Goal: Information Seeking & Learning: Learn about a topic

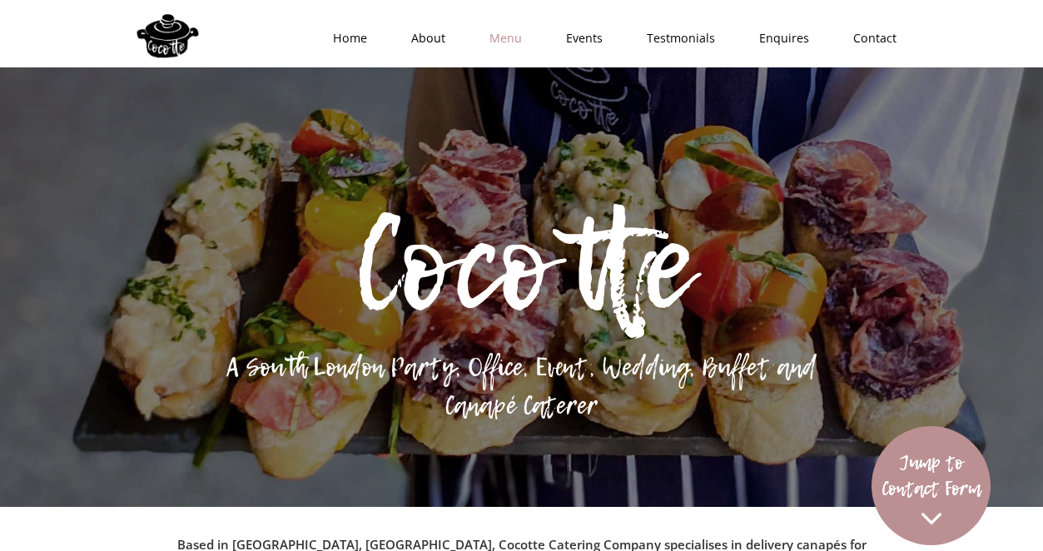
click at [508, 45] on link "Menu" at bounding box center [500, 38] width 77 height 50
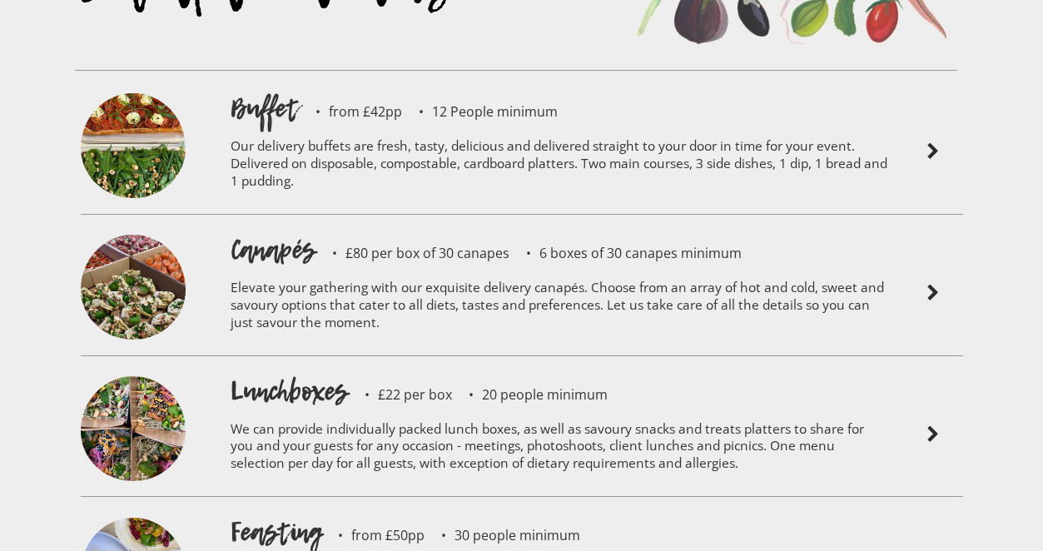
scroll to position [3614, 0]
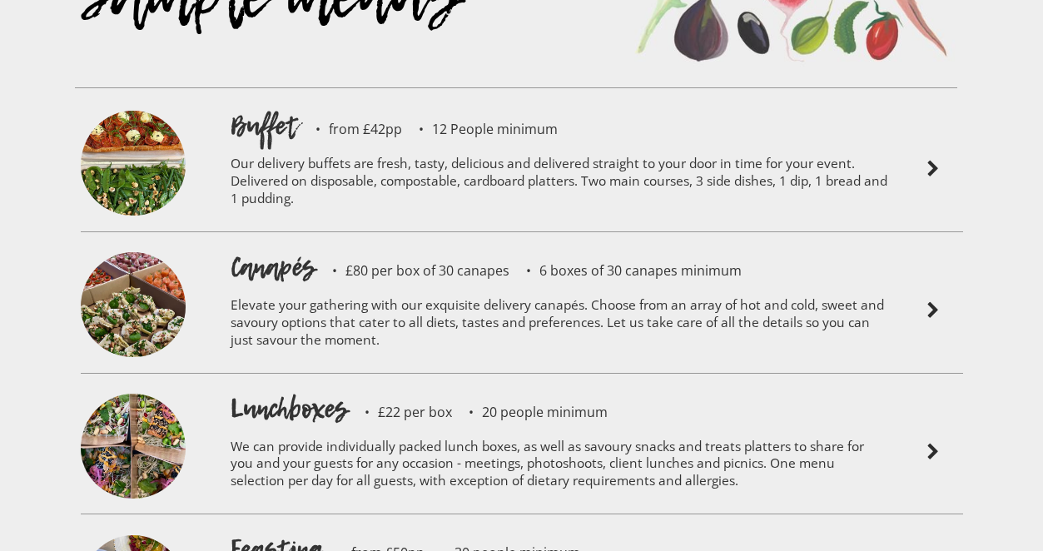
click at [422, 122] on p "12 People minimum" at bounding box center [480, 128] width 156 height 13
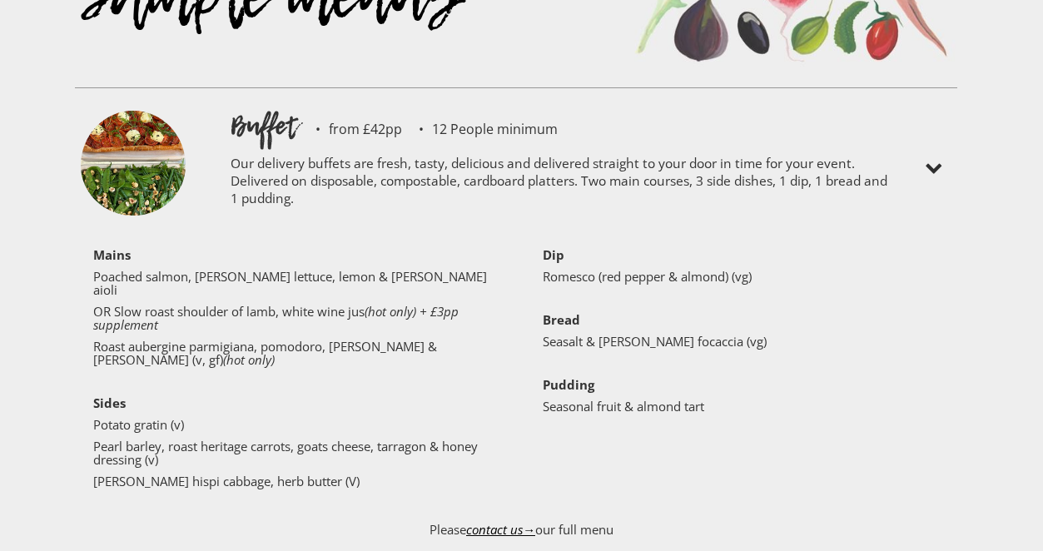
click at [422, 122] on p "12 People minimum" at bounding box center [480, 128] width 156 height 13
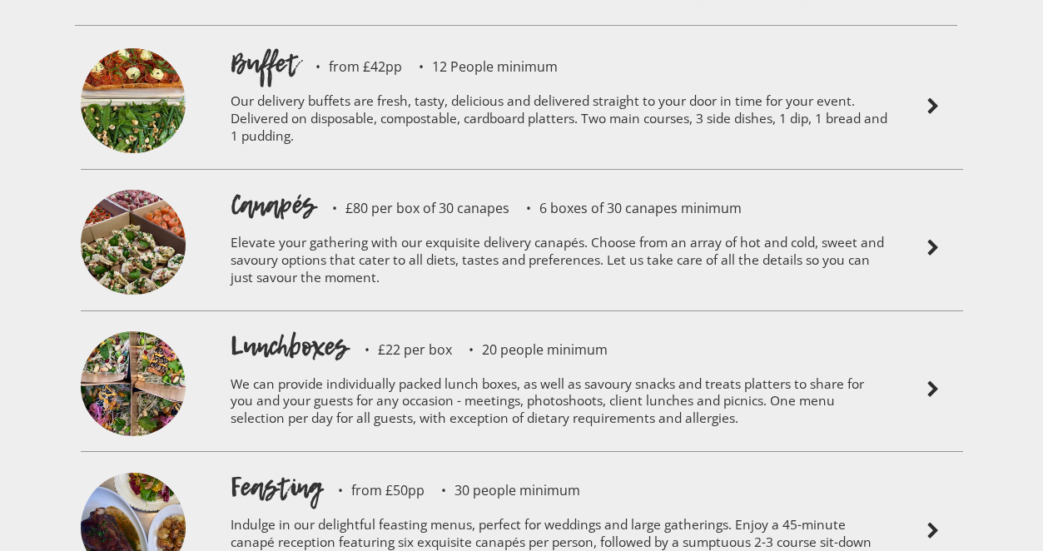
scroll to position [3683, 0]
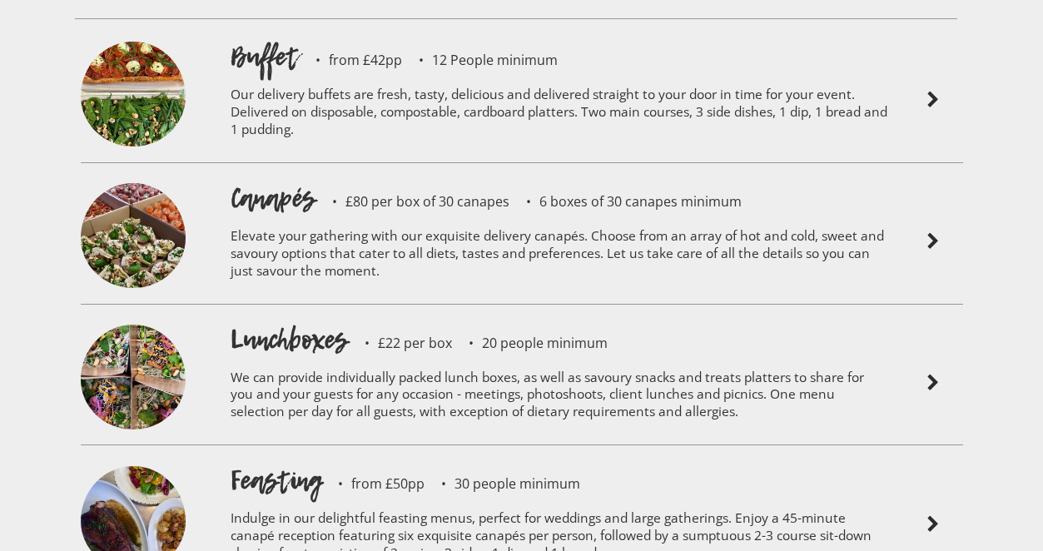
click at [410, 195] on p "£80 per box of 30 canapes" at bounding box center [412, 201] width 194 height 13
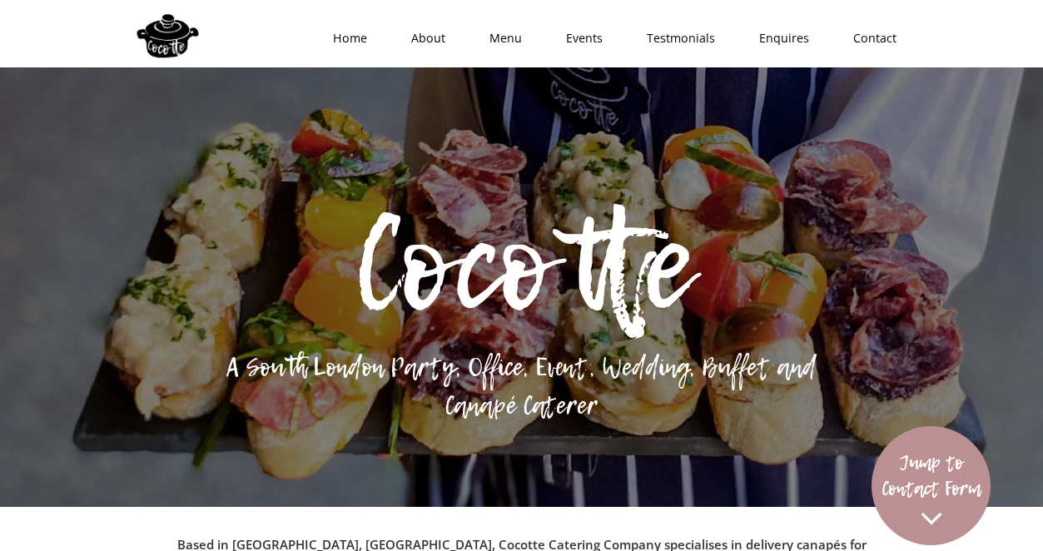
scroll to position [17, 0]
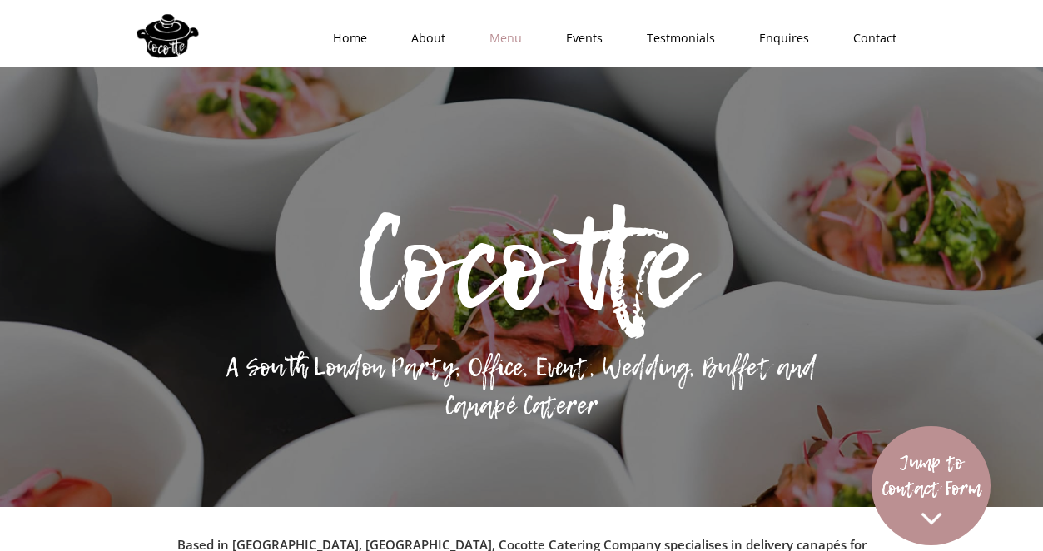
click at [496, 32] on link "Menu" at bounding box center [500, 38] width 77 height 50
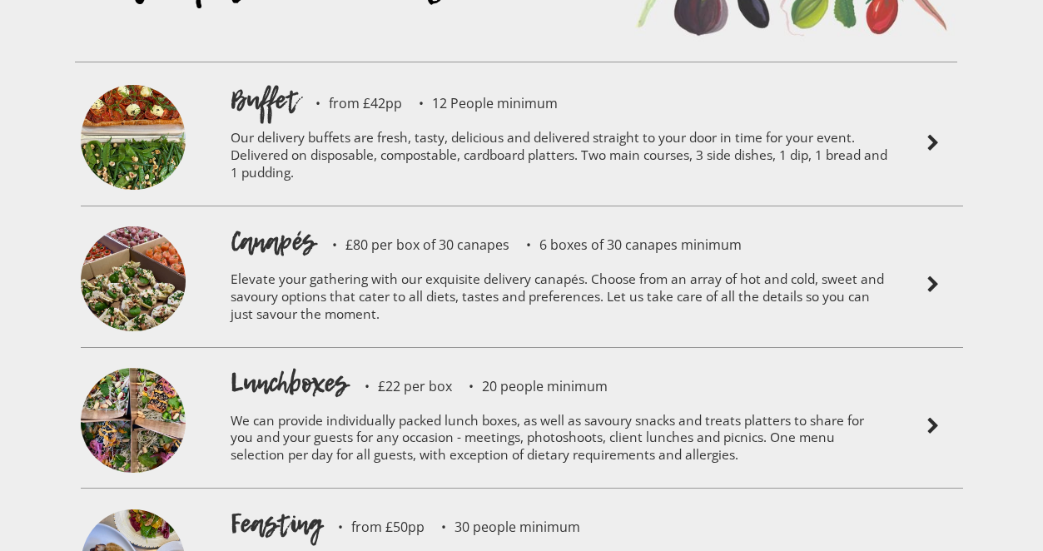
scroll to position [3638, 0]
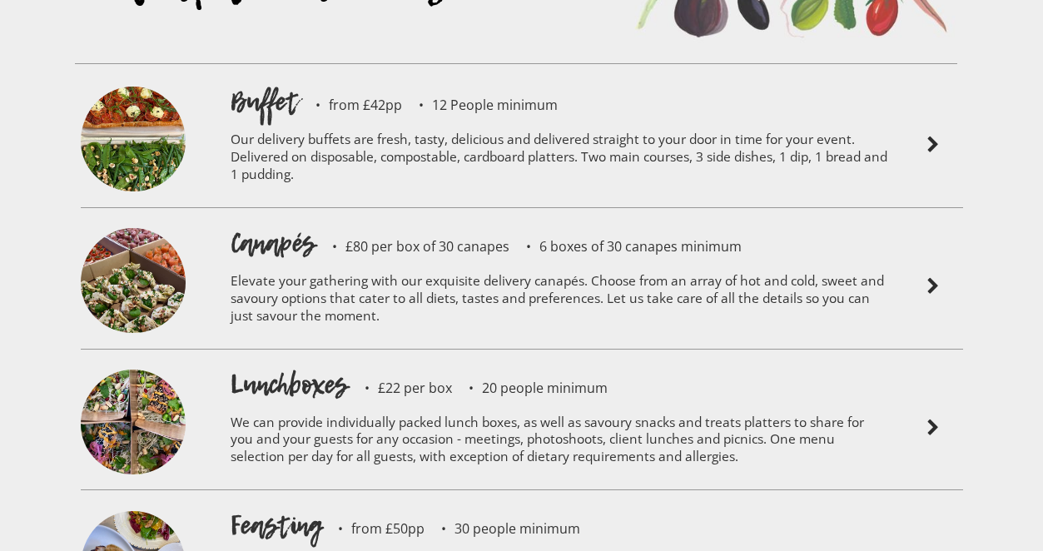
click at [437, 261] on p "Elevate your gathering with our exquisite delivery canapés. Choose from an arra…" at bounding box center [560, 300] width 658 height 79
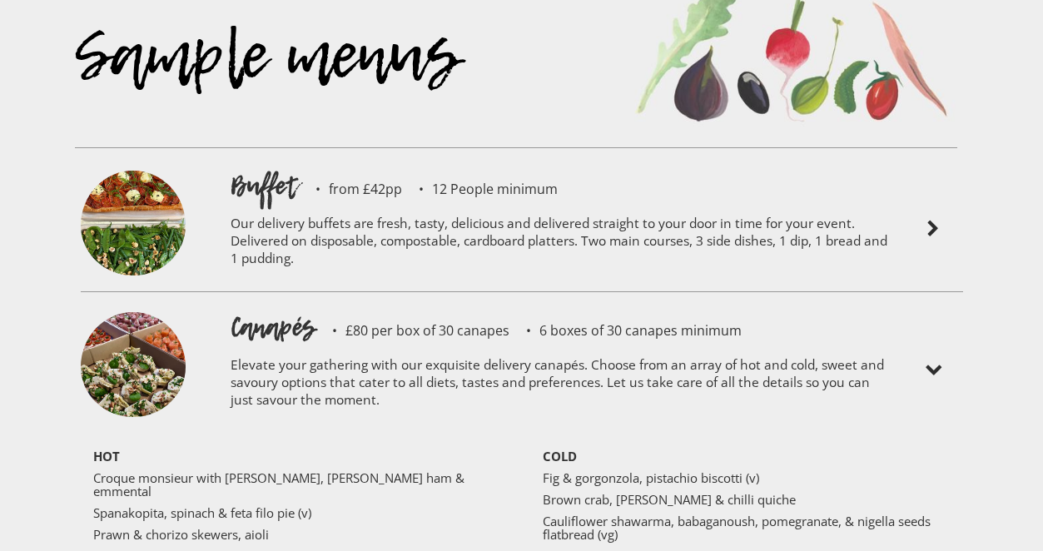
scroll to position [3550, 0]
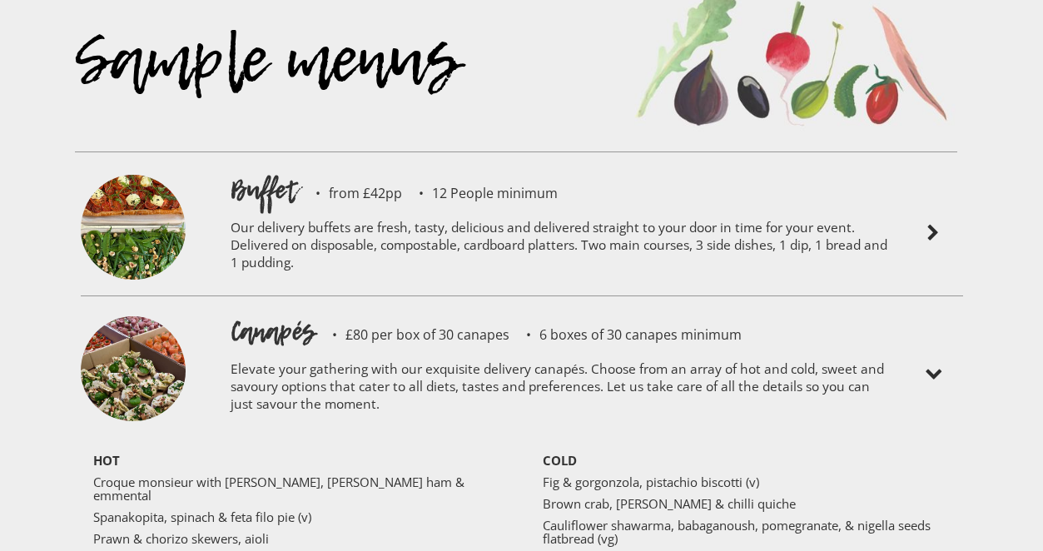
click at [261, 208] on p "Our delivery buffets are fresh, tasty, delicious and delivered straight to your…" at bounding box center [560, 247] width 658 height 79
